Goal: Information Seeking & Learning: Learn about a topic

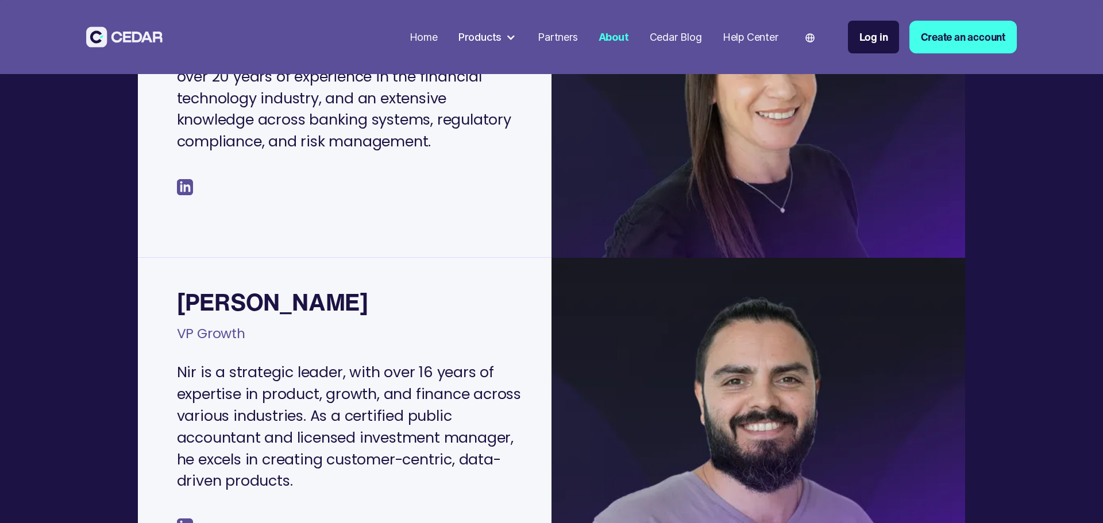
scroll to position [804, 0]
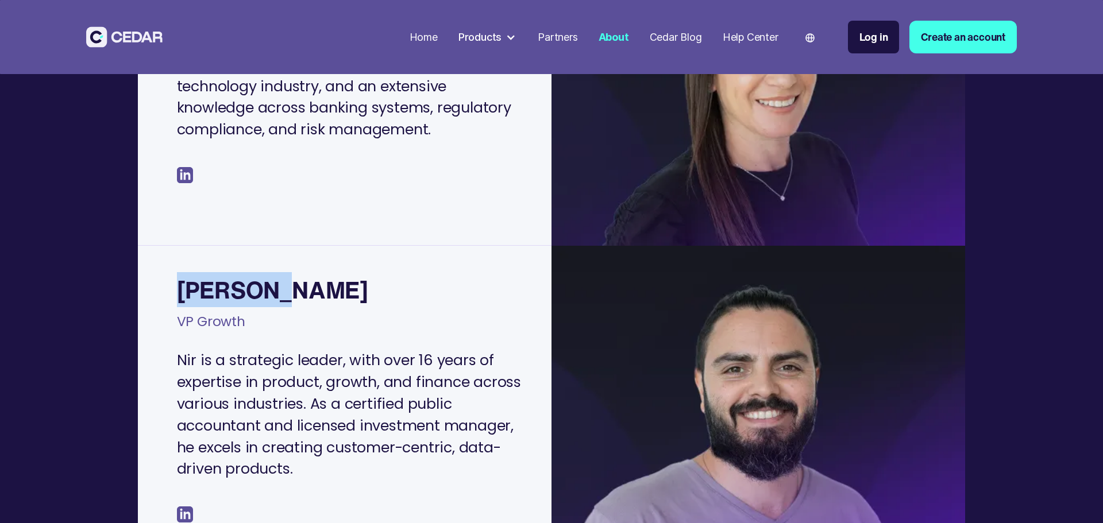
drag, startPoint x: 198, startPoint y: 269, endPoint x: 142, endPoint y: 267, distance: 55.8
click at [142, 267] on div "Nir Atar VP Growth Nir is a strategic leader, with over 16 years of expertise i…" at bounding box center [345, 416] width 414 height 340
copy div "[PERSON_NAME]"
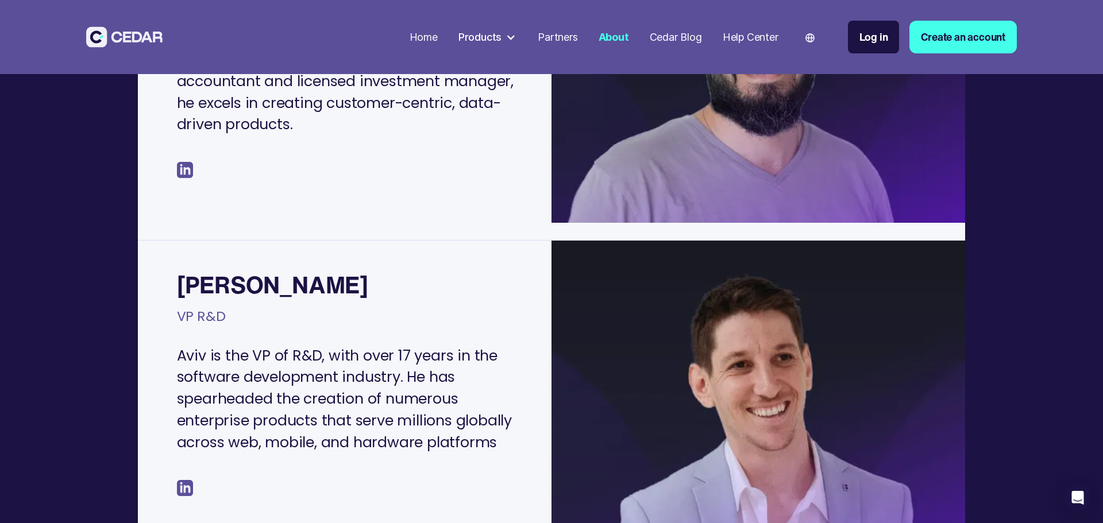
click at [191, 162] on img at bounding box center [185, 170] width 16 height 16
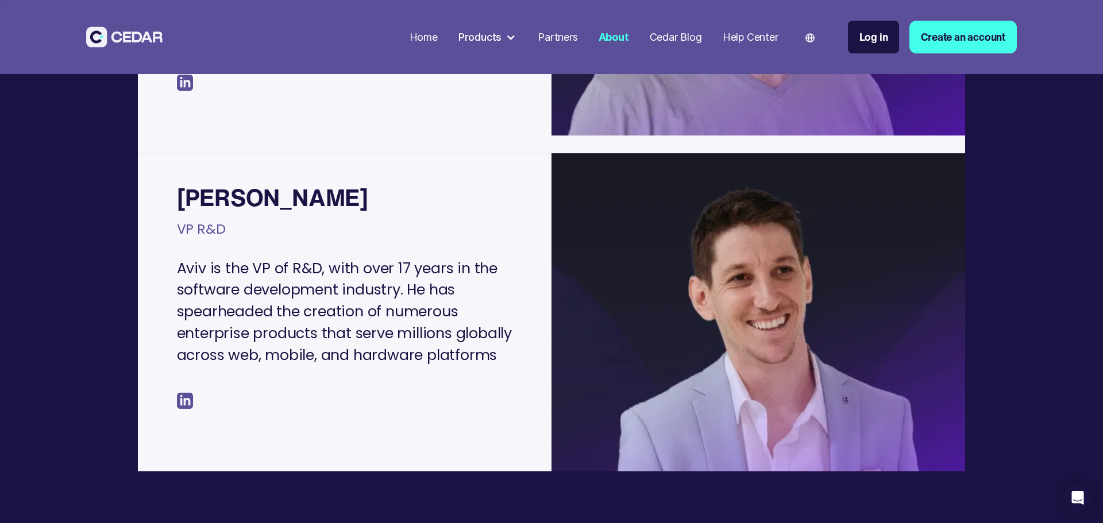
scroll to position [1264, 0]
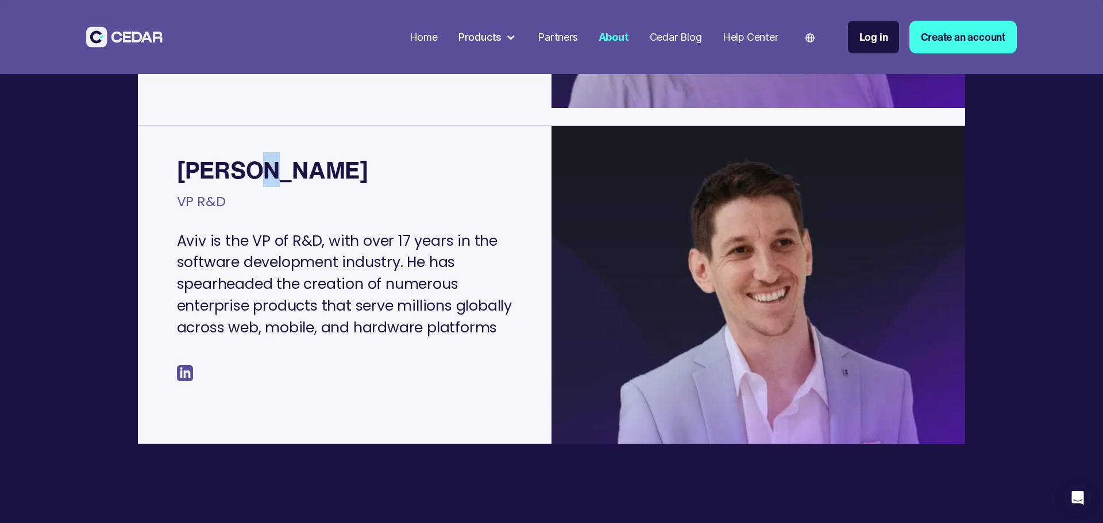
drag, startPoint x: 262, startPoint y: 149, endPoint x: 241, endPoint y: 149, distance: 20.7
click at [241, 157] on div "[PERSON_NAME]" at bounding box center [272, 170] width 191 height 26
drag, startPoint x: 165, startPoint y: 142, endPoint x: 172, endPoint y: 143, distance: 6.4
click at [166, 142] on div "Aviv Mor VP R&D Aviv is the VP of R&D, with over 17 years in the software devel…" at bounding box center [345, 285] width 414 height 318
drag, startPoint x: 182, startPoint y: 142, endPoint x: 302, endPoint y: 141, distance: 119.5
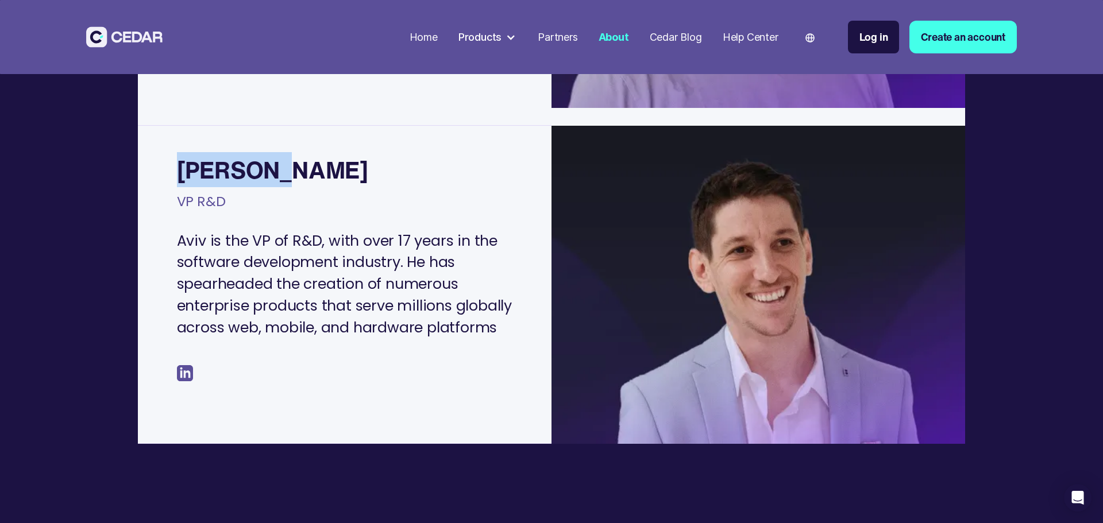
click at [302, 141] on div "Aviv Mor VP R&D Aviv is the VP of R&D, with over 17 years in the software devel…" at bounding box center [345, 285] width 414 height 318
copy div "[PERSON_NAME]"
